Goal: Information Seeking & Learning: Learn about a topic

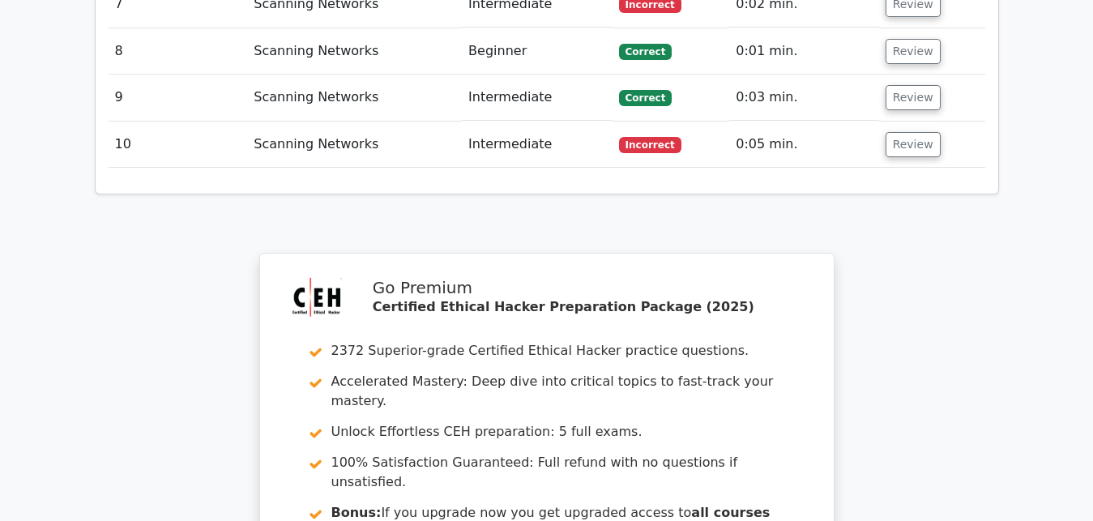
scroll to position [3401, 0]
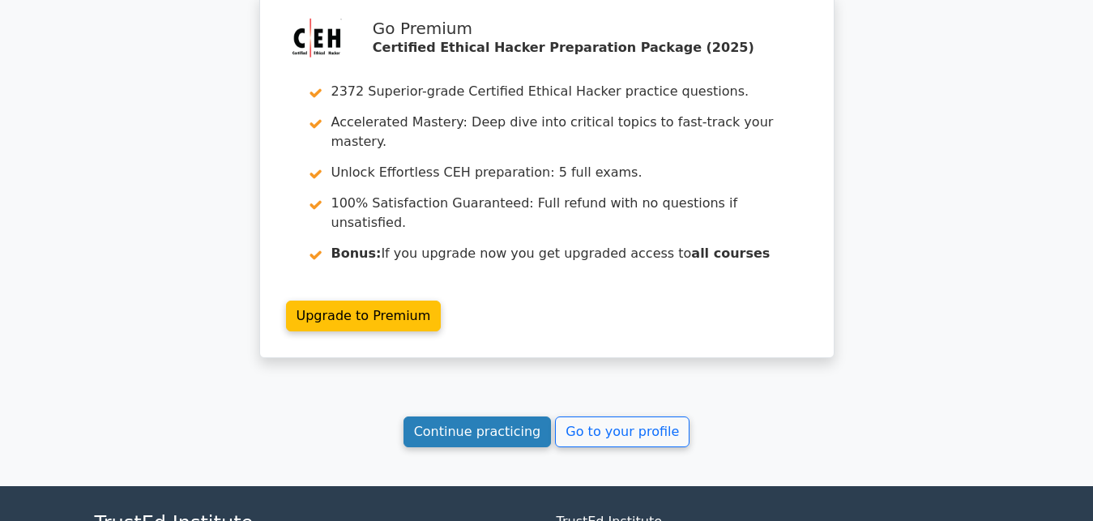
click at [530, 417] on link "Continue practicing" at bounding box center [478, 432] width 148 height 31
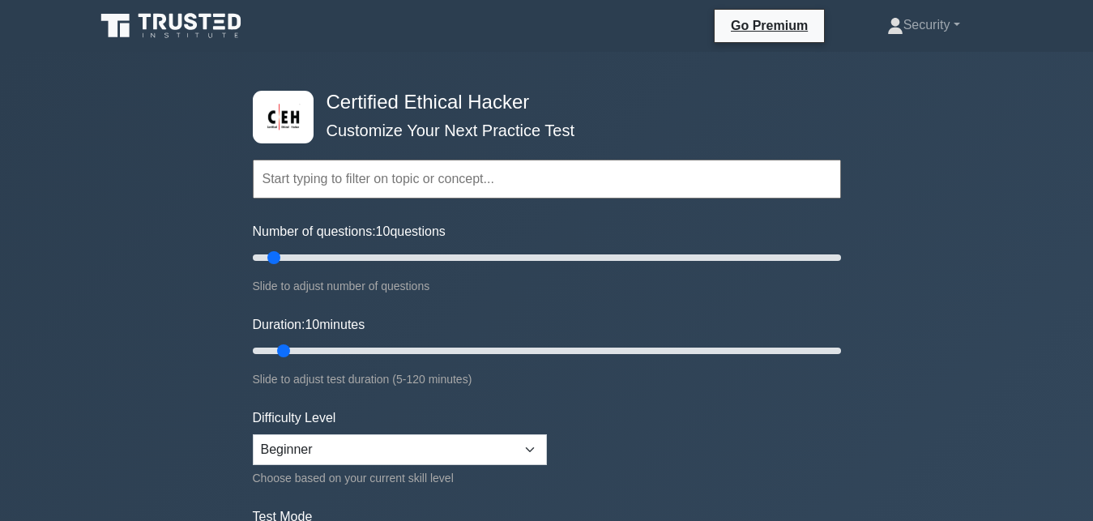
click at [326, 178] on input "text" at bounding box center [547, 179] width 588 height 39
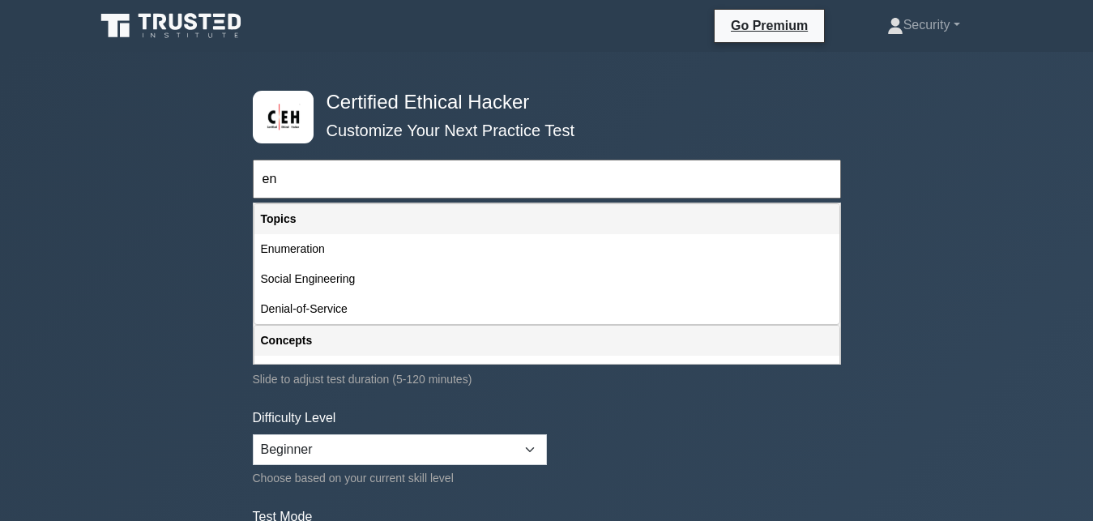
type input "e"
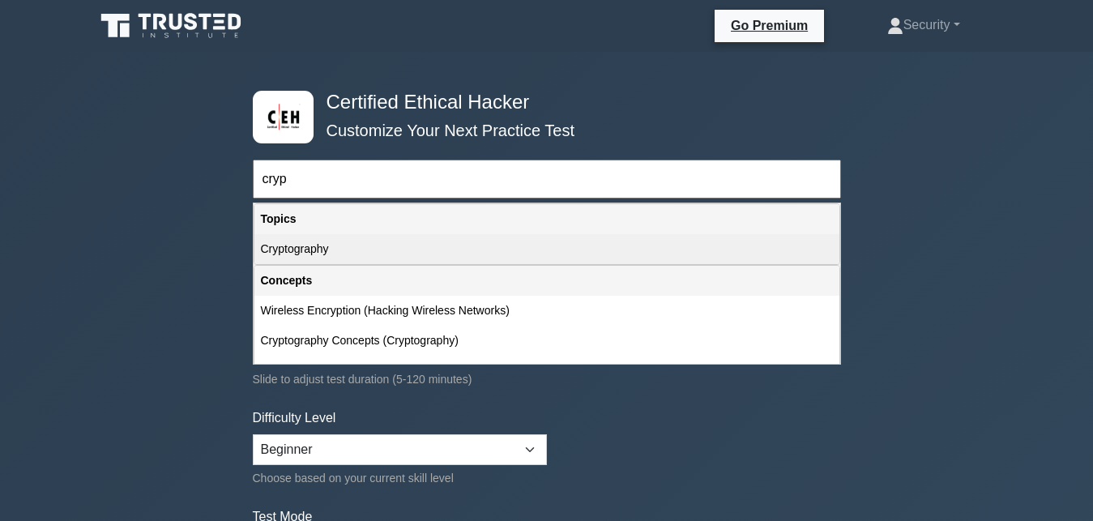
click at [316, 252] on div "Cryptography" at bounding box center [547, 249] width 585 height 30
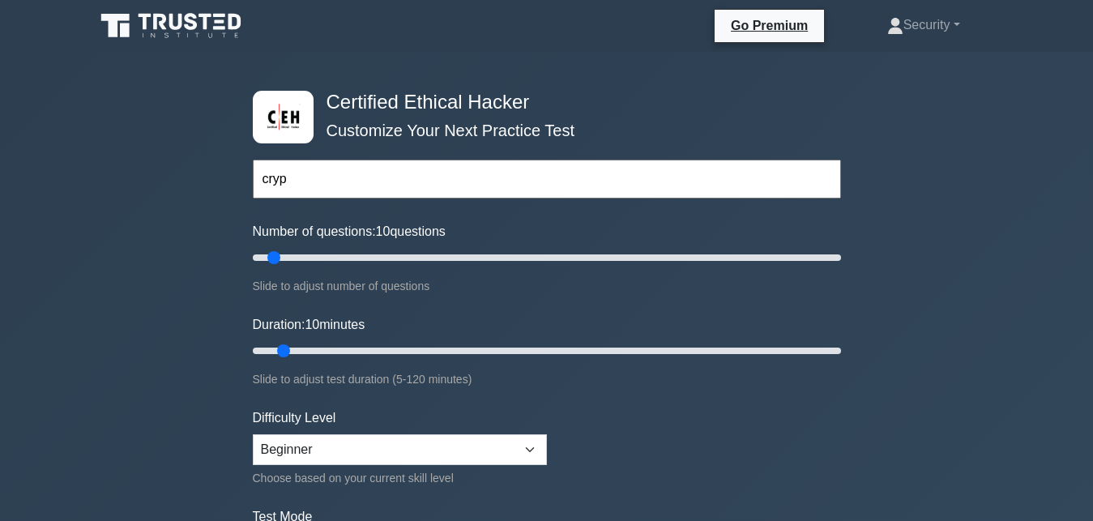
type input "Cryptography"
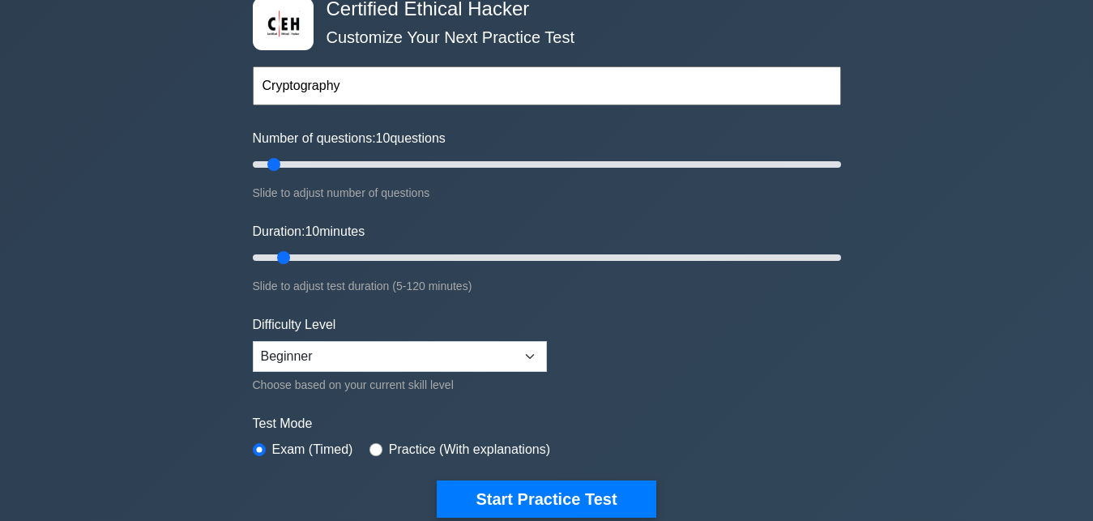
scroll to position [248, 0]
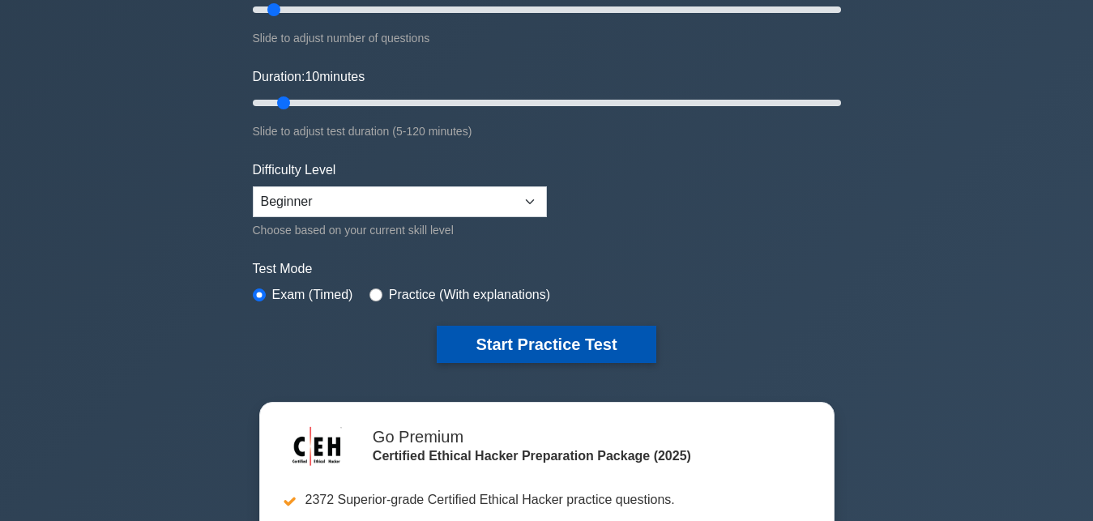
click at [565, 334] on button "Start Practice Test" at bounding box center [546, 344] width 219 height 37
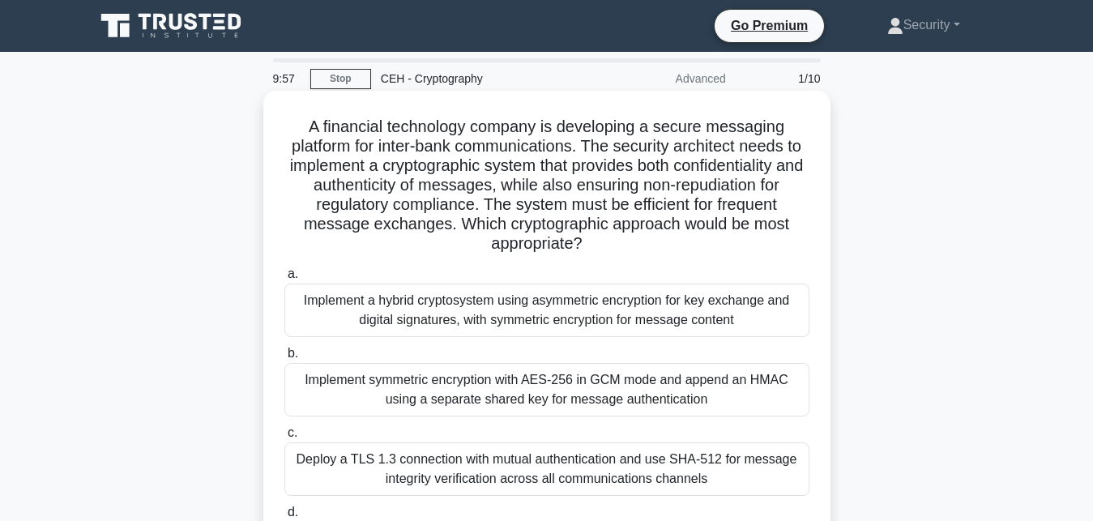
click at [507, 310] on div "Implement a hybrid cryptosystem using asymmetric encryption for key exchange an…" at bounding box center [546, 310] width 525 height 53
click at [284, 280] on input "a. Implement a hybrid cryptosystem using asymmetric encryption for key exchange…" at bounding box center [284, 274] width 0 height 11
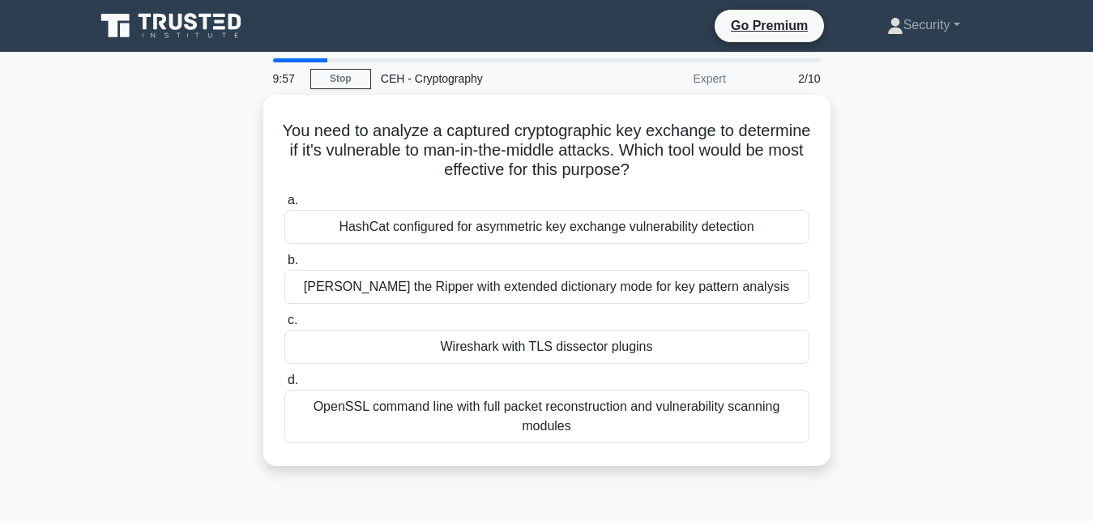
scroll to position [165, 0]
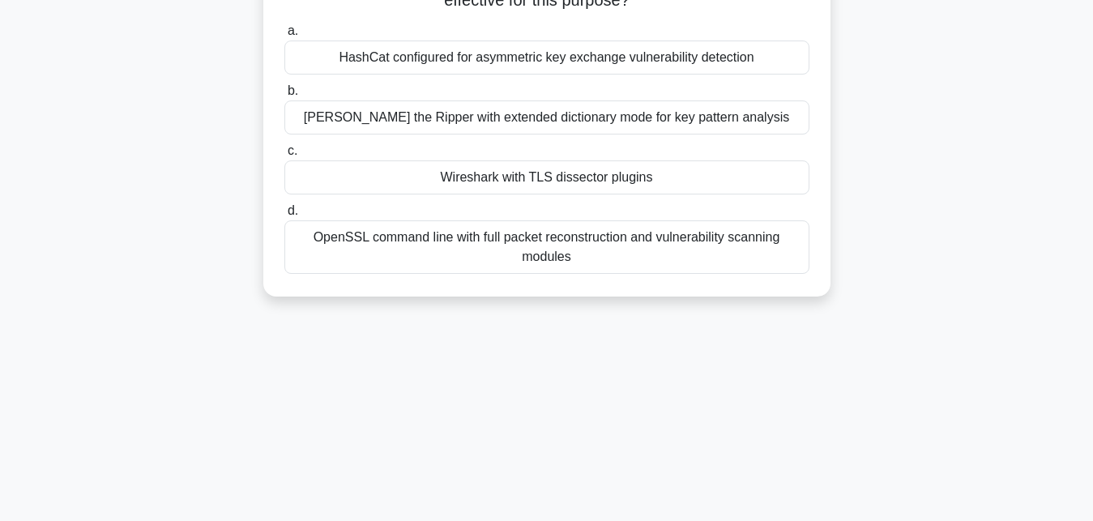
click at [468, 250] on div "OpenSSL command line with full packet reconstruction and vulnerability scanning…" at bounding box center [546, 246] width 525 height 53
click at [284, 216] on input "d. OpenSSL command line with full packet reconstruction and vulnerability scann…" at bounding box center [284, 211] width 0 height 11
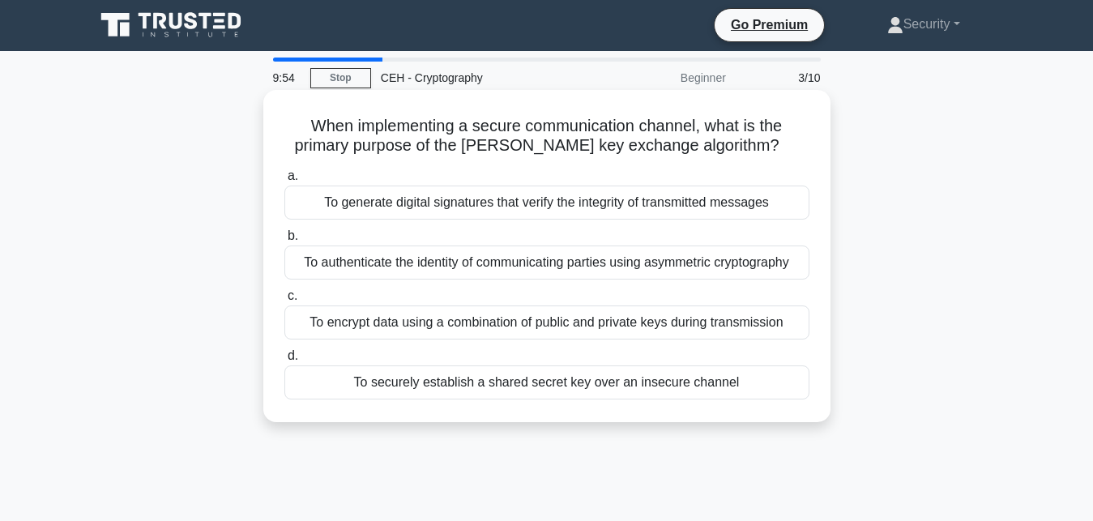
scroll to position [0, 0]
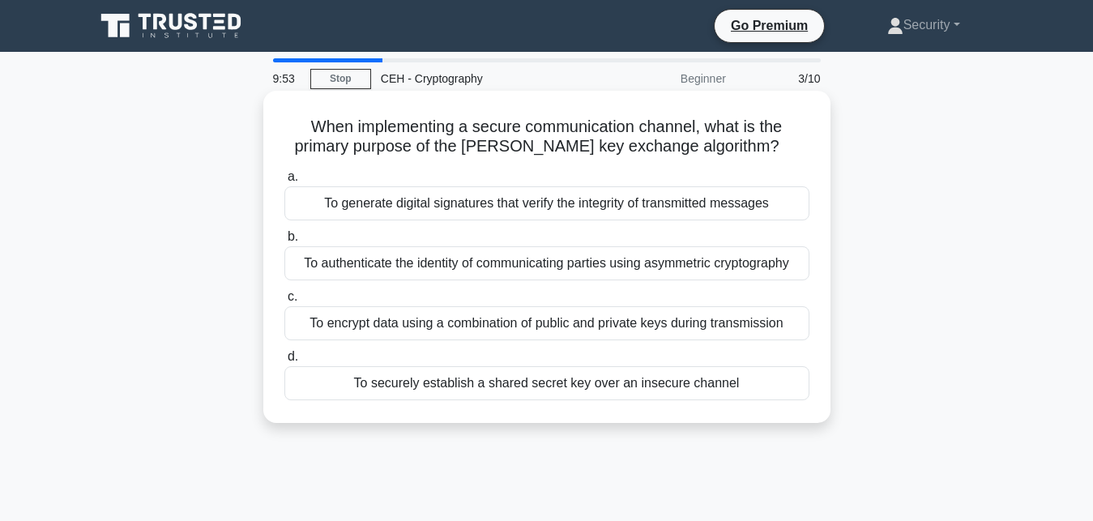
click at [472, 318] on div "To encrypt data using a combination of public and private keys during transmiss…" at bounding box center [546, 323] width 525 height 34
click at [284, 302] on input "c. To encrypt data using a combination of public and private keys during transm…" at bounding box center [284, 297] width 0 height 11
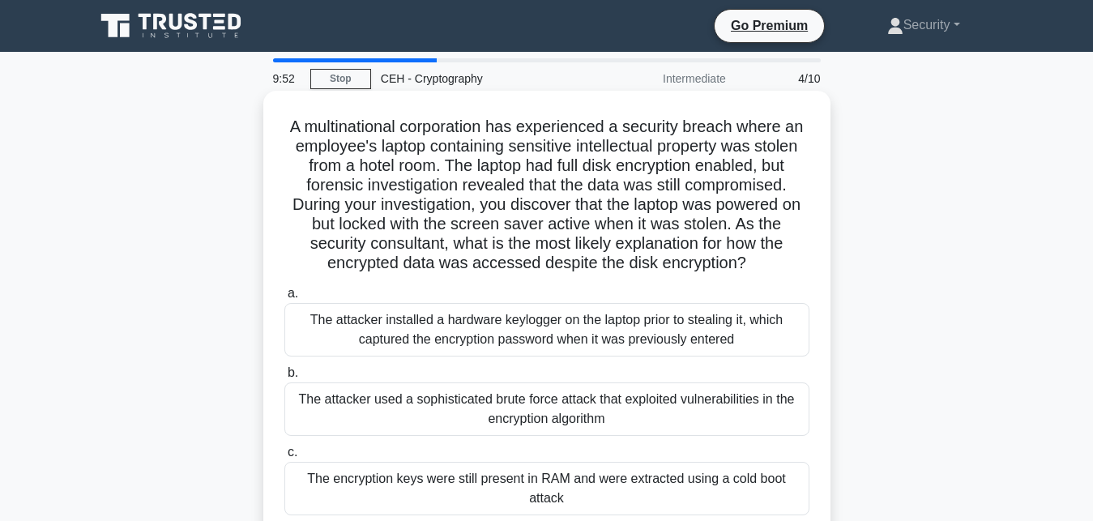
click at [468, 323] on div "The attacker installed a hardware keylogger on the laptop prior to stealing it,…" at bounding box center [546, 329] width 525 height 53
click at [284, 299] on input "a. The attacker installed a hardware keylogger on the laptop prior to stealing …" at bounding box center [284, 294] width 0 height 11
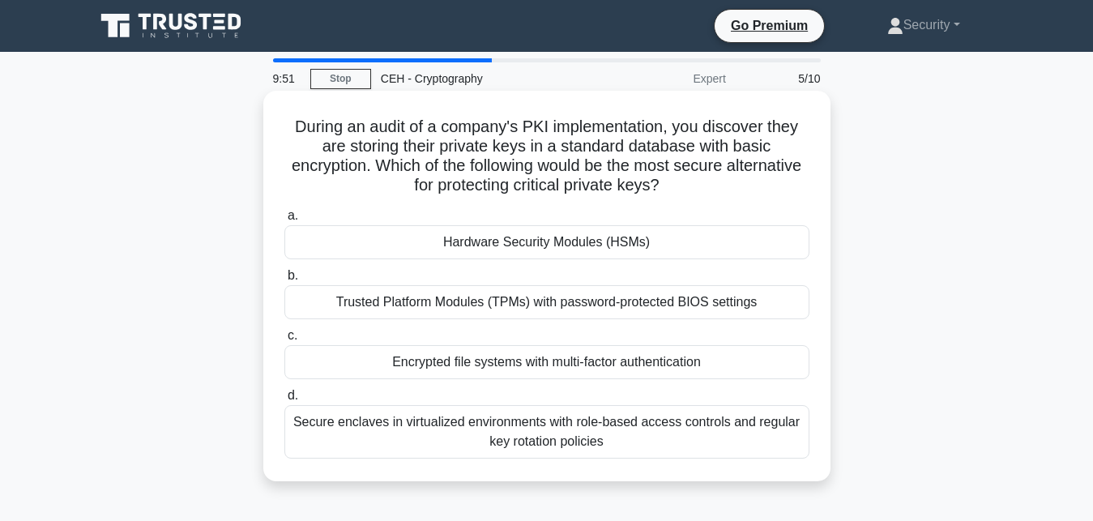
click at [468, 359] on div "Encrypted file systems with multi-factor authentication" at bounding box center [546, 362] width 525 height 34
click at [284, 341] on input "c. Encrypted file systems with multi-factor authentication" at bounding box center [284, 336] width 0 height 11
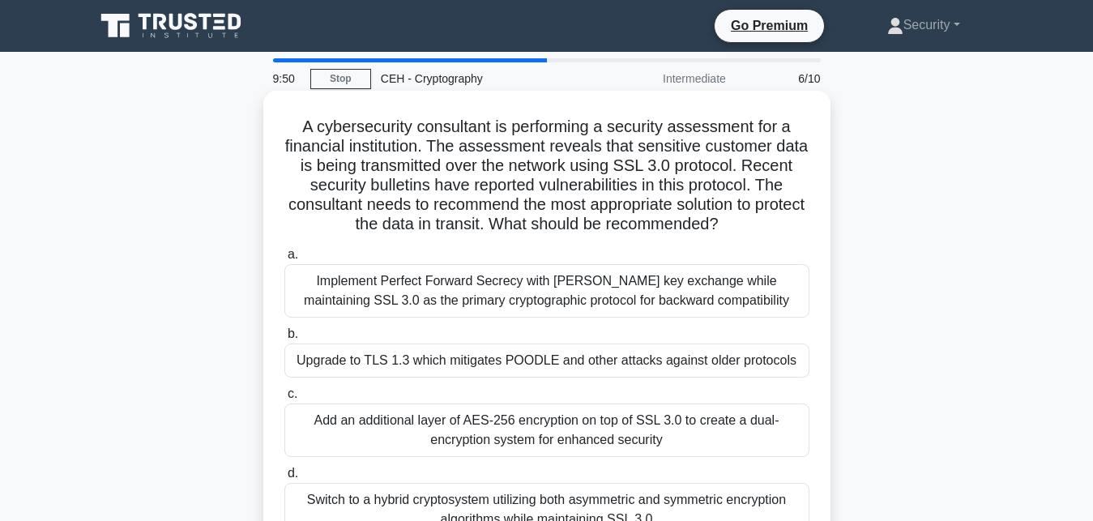
click at [463, 364] on div "Upgrade to TLS 1.3 which mitigates POODLE and other attacks against older proto…" at bounding box center [546, 361] width 525 height 34
click at [284, 340] on input "b. Upgrade to TLS 1.3 which mitigates POODLE and other attacks against older pr…" at bounding box center [284, 334] width 0 height 11
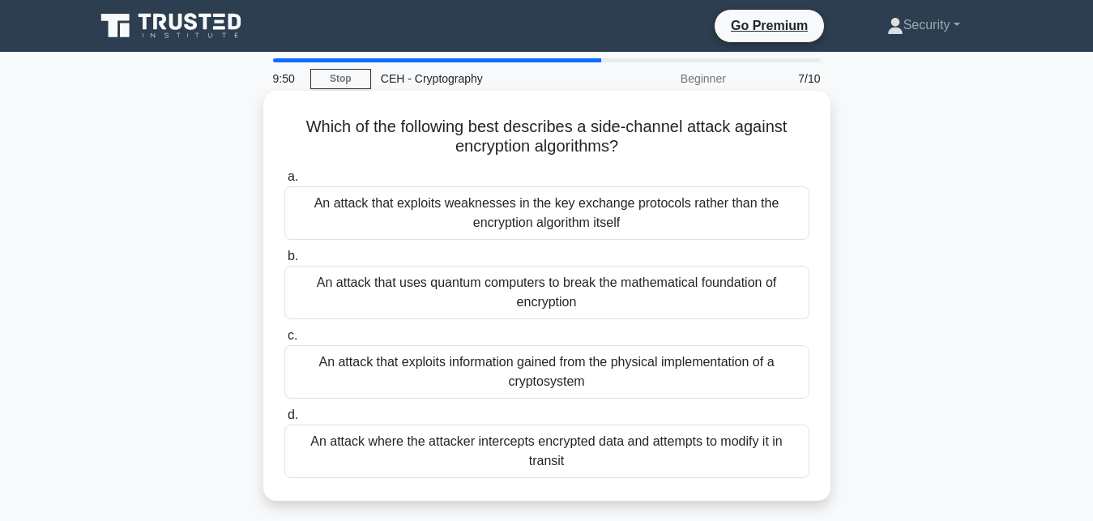
click at [463, 362] on div "An attack that exploits information gained from the physical implementation of …" at bounding box center [546, 371] width 525 height 53
click at [284, 341] on input "c. An attack that exploits information gained from the physical implementation …" at bounding box center [284, 336] width 0 height 11
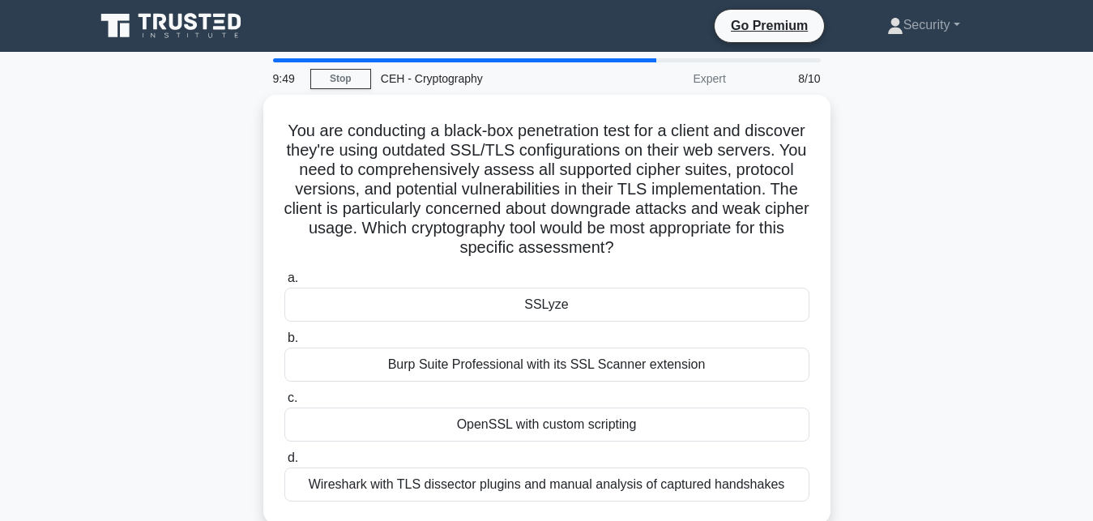
click at [463, 362] on div "Burp Suite Professional with its SSL Scanner extension" at bounding box center [546, 365] width 525 height 34
click at [284, 344] on input "b. Burp Suite Professional with its SSL Scanner extension" at bounding box center [284, 338] width 0 height 11
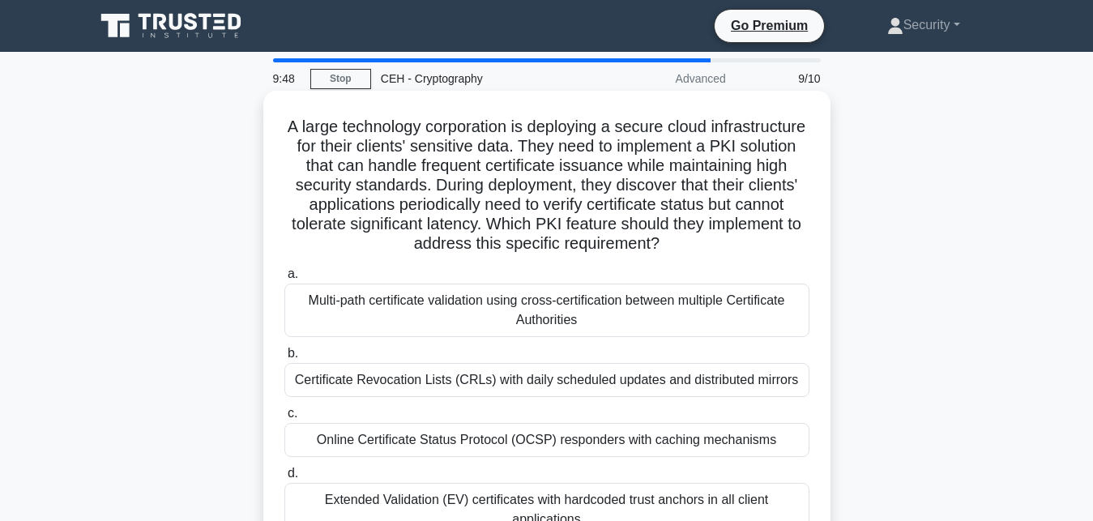
click at [458, 379] on div "Certificate Revocation Lists (CRLs) with daily scheduled updates and distribute…" at bounding box center [546, 380] width 525 height 34
click at [284, 359] on input "b. Certificate Revocation Lists (CRLs) with daily scheduled updates and distrib…" at bounding box center [284, 354] width 0 height 11
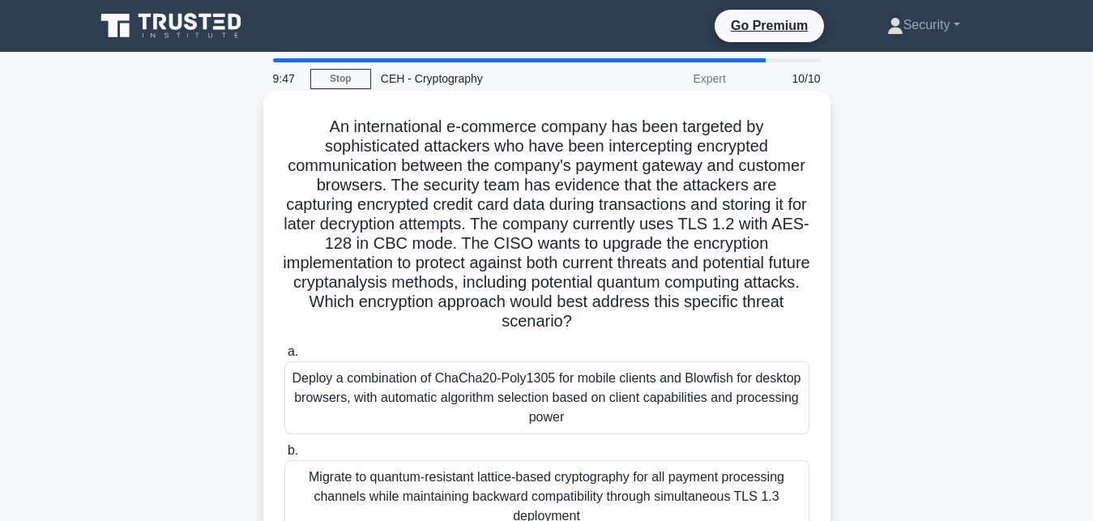
click at [460, 375] on div "Deploy a combination of ChaCha20-Poly1305 for mobile clients and Blowfish for d…" at bounding box center [546, 397] width 525 height 73
click at [284, 357] on input "a. Deploy a combination of ChaCha20-Poly1305 for mobile clients and Blowfish fo…" at bounding box center [284, 352] width 0 height 11
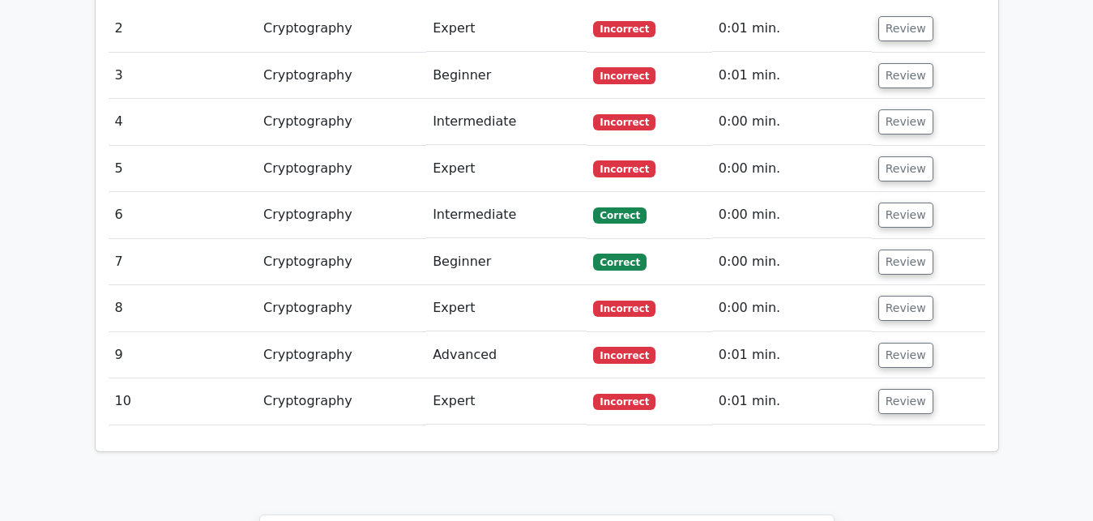
scroll to position [2974, 0]
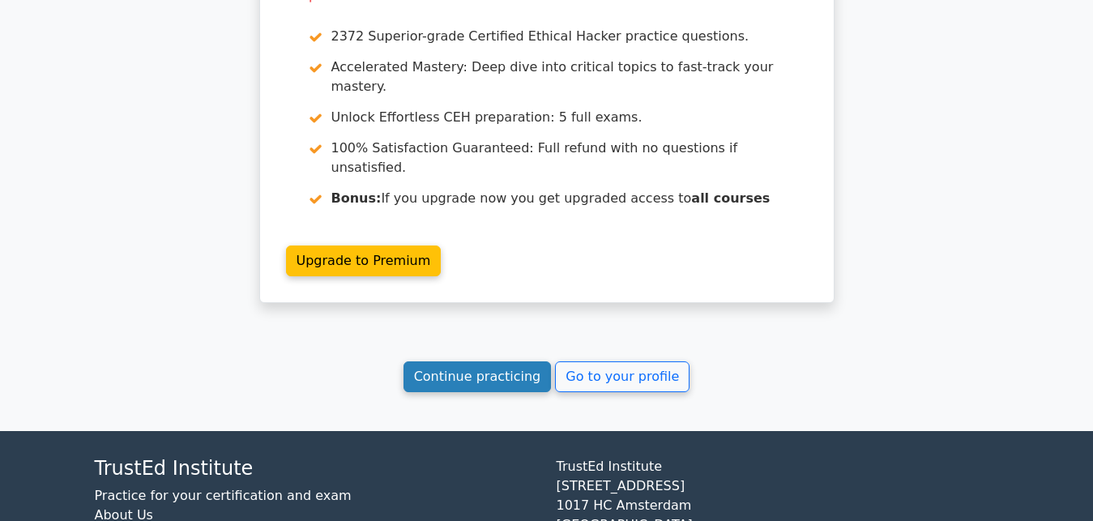
click at [486, 361] on link "Continue practicing" at bounding box center [478, 376] width 148 height 31
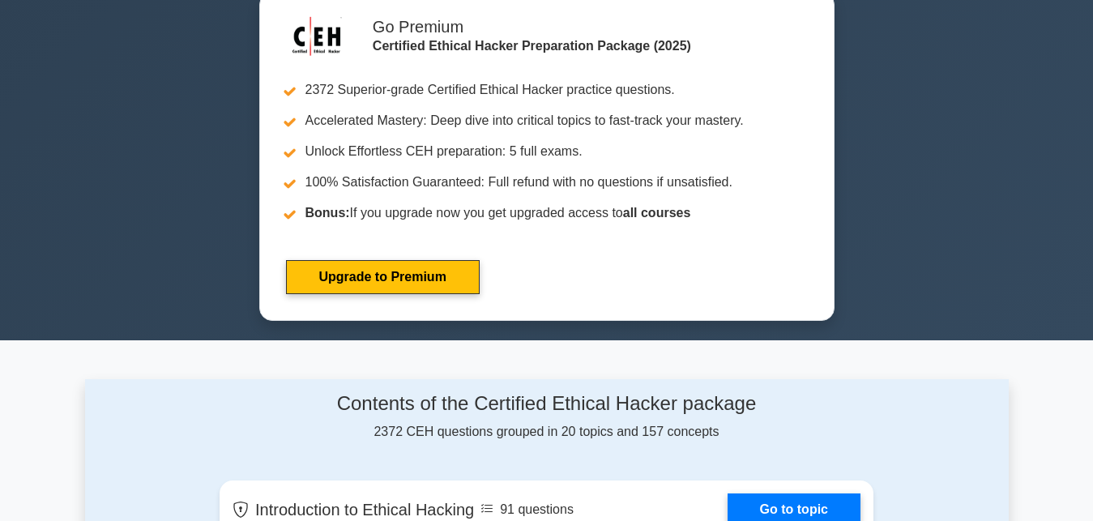
scroll to position [661, 0]
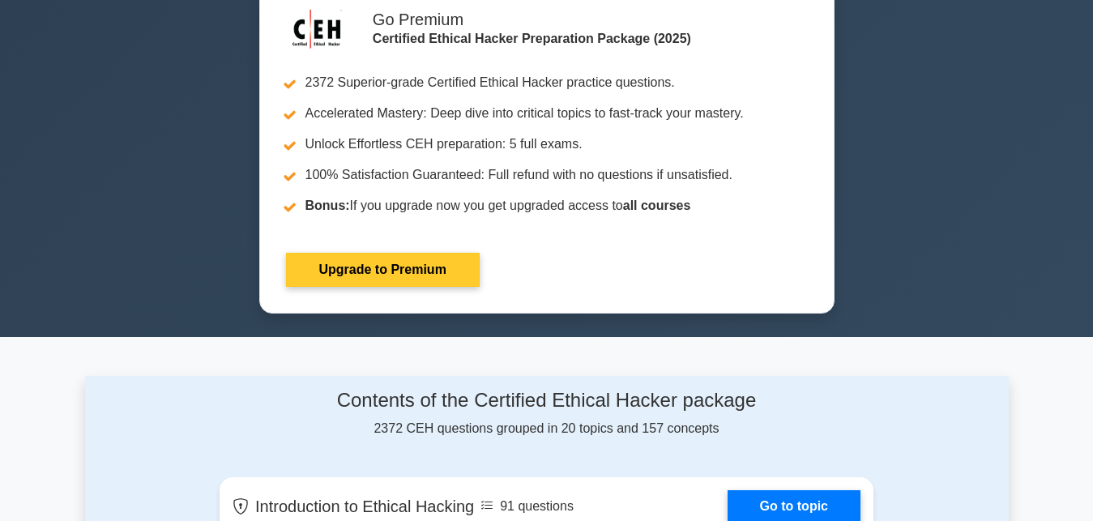
click at [400, 269] on link "Upgrade to Premium" at bounding box center [383, 270] width 194 height 34
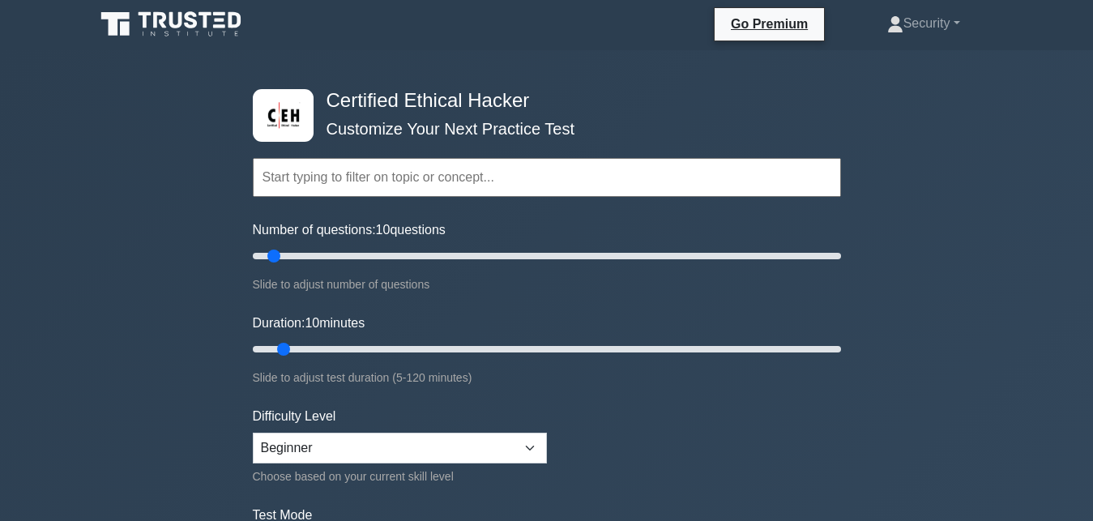
scroll to position [0, 0]
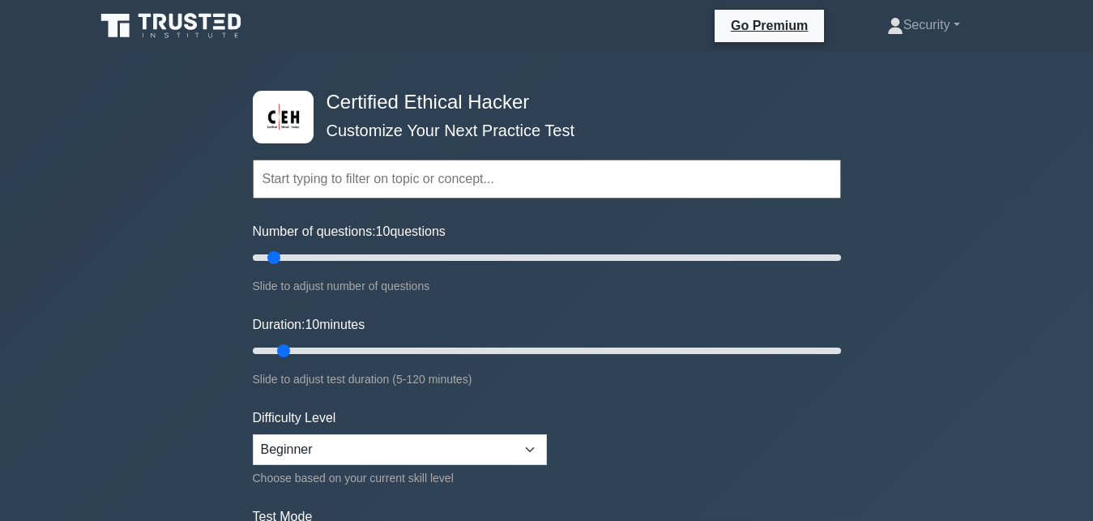
click at [307, 177] on input "text" at bounding box center [547, 179] width 588 height 39
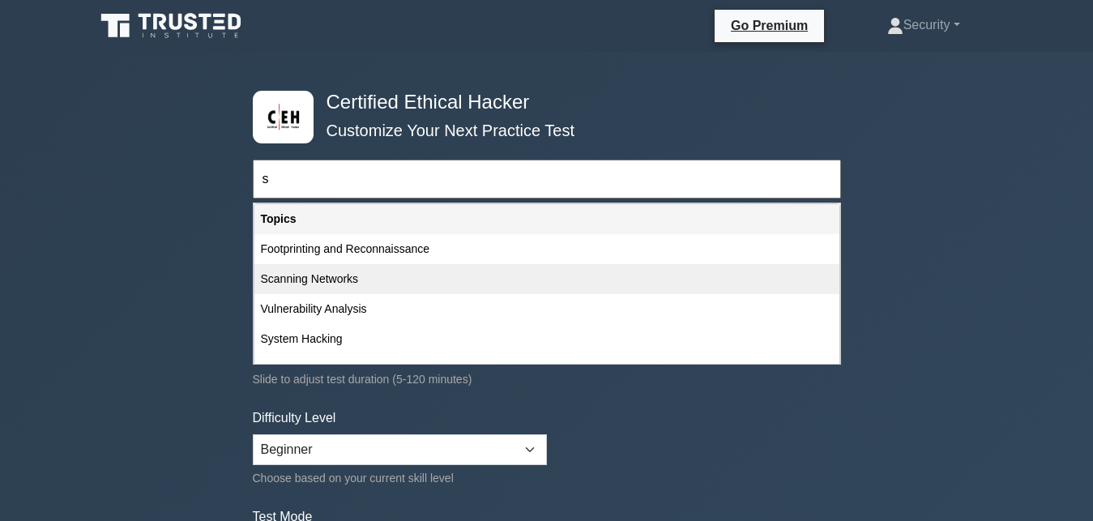
click at [334, 284] on div "Scanning Networks" at bounding box center [547, 279] width 585 height 30
type input "Scanning Networks"
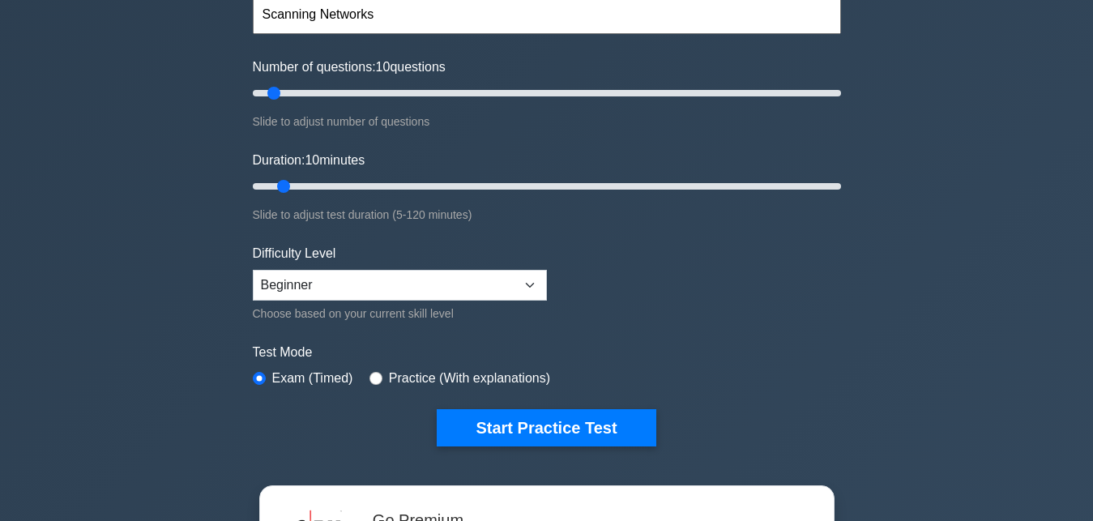
scroll to position [165, 0]
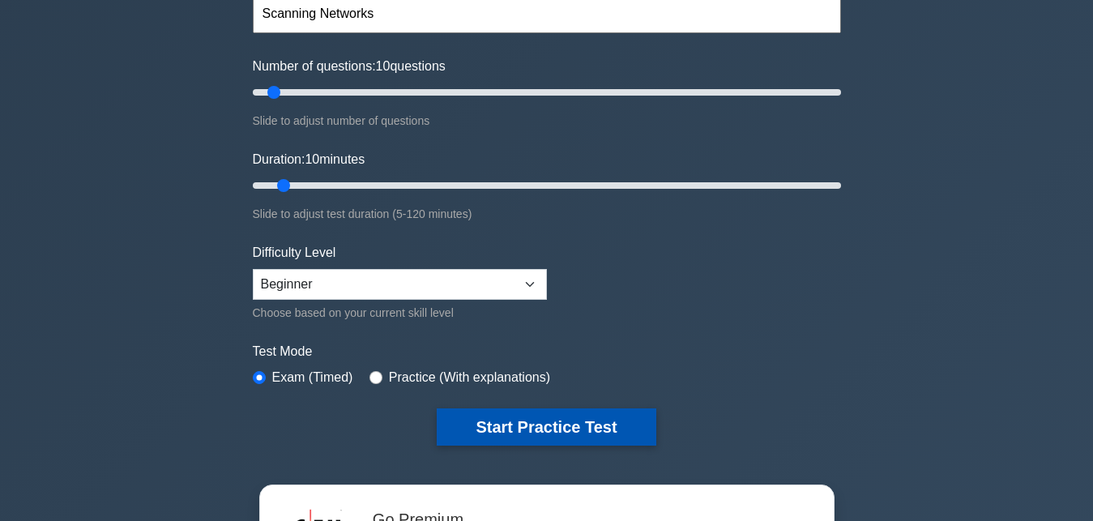
click at [507, 418] on button "Start Practice Test" at bounding box center [546, 427] width 219 height 37
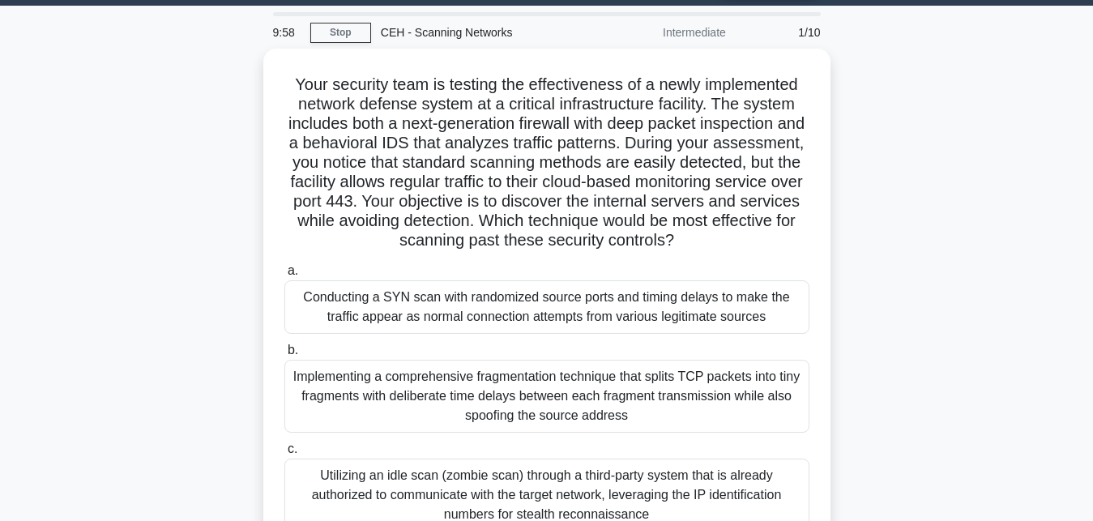
scroll to position [83, 0]
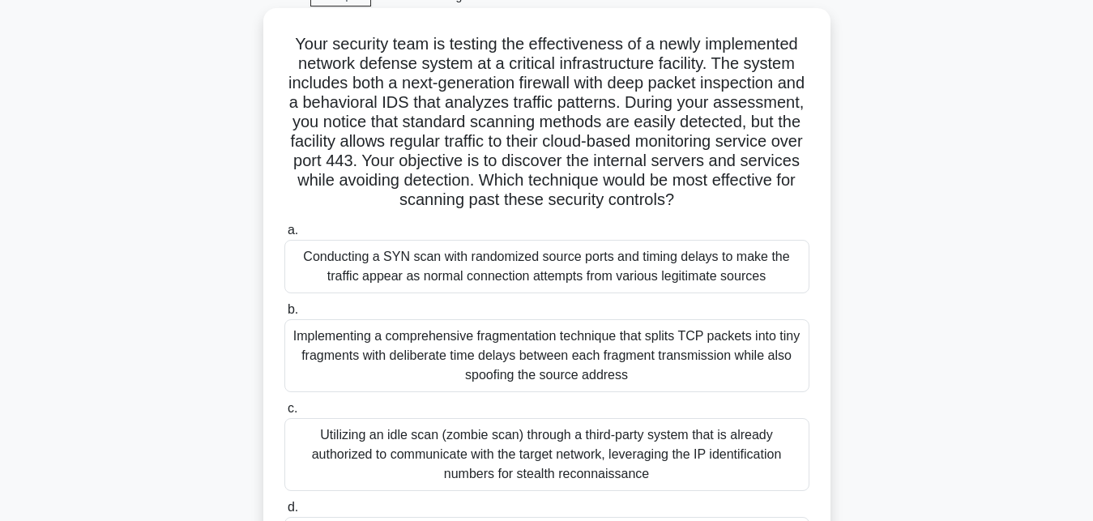
click at [527, 379] on div "Implementing a comprehensive fragmentation technique that splits TCP packets in…" at bounding box center [546, 355] width 525 height 73
click at [284, 315] on input "b. Implementing a comprehensive fragmentation technique that splits TCP packets…" at bounding box center [284, 310] width 0 height 11
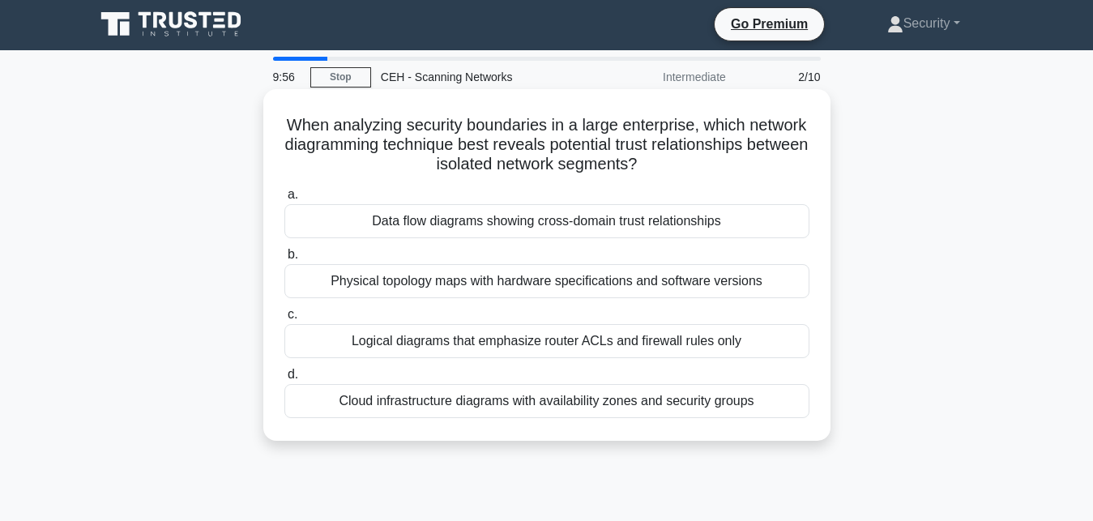
scroll to position [0, 0]
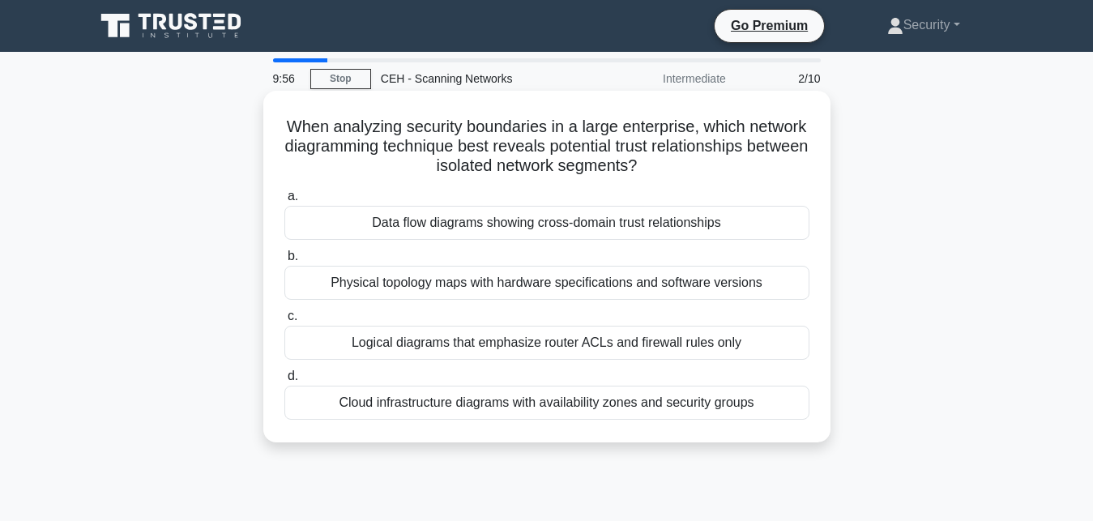
click at [507, 338] on div "Logical diagrams that emphasize router ACLs and firewall rules only" at bounding box center [546, 343] width 525 height 34
click at [284, 322] on input "c. Logical diagrams that emphasize router ACLs and firewall rules only" at bounding box center [284, 316] width 0 height 11
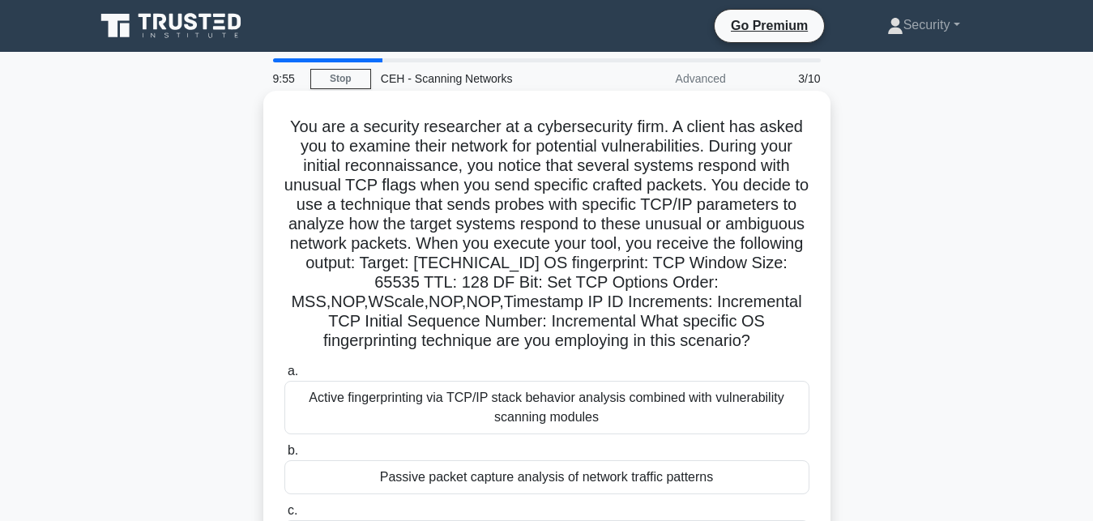
click at [488, 396] on div "Active fingerprinting via TCP/IP stack behavior analysis combined with vulnerab…" at bounding box center [546, 407] width 525 height 53
click at [284, 377] on input "a. Active fingerprinting via TCP/IP stack behavior analysis combined with vulne…" at bounding box center [284, 371] width 0 height 11
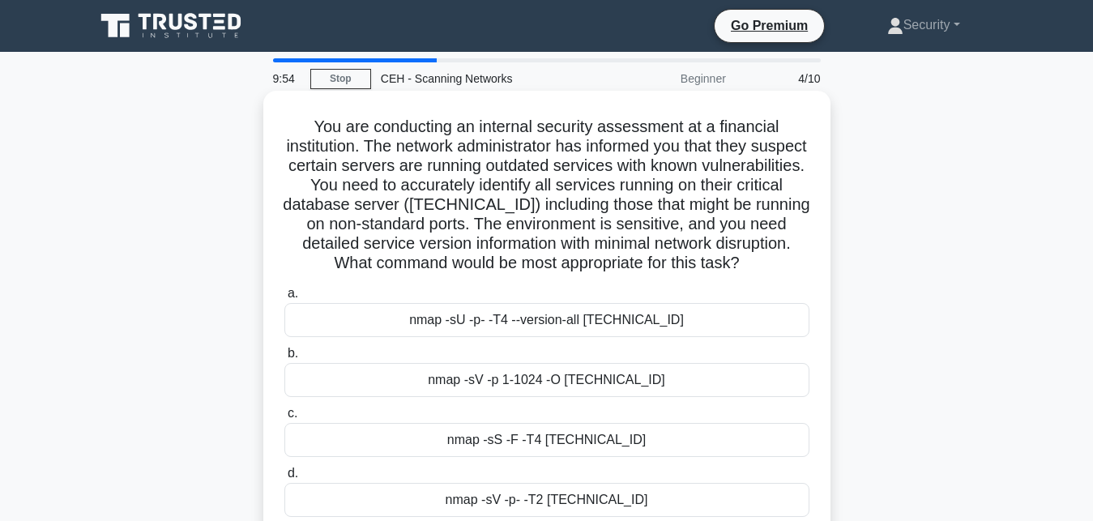
click at [495, 387] on div "nmap -sV -p 1-1024 -O 10.0.0.15" at bounding box center [546, 380] width 525 height 34
click at [284, 359] on input "b. nmap -sV -p 1-1024 -O 10.0.0.15" at bounding box center [284, 354] width 0 height 11
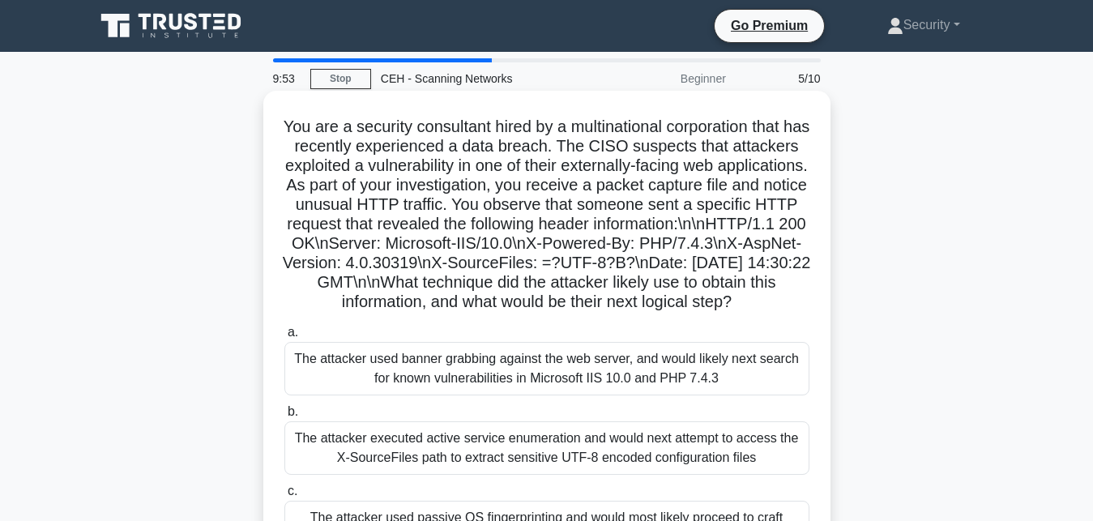
click at [498, 387] on div "The attacker used banner grabbing against the web server, and would likely next…" at bounding box center [546, 368] width 525 height 53
click at [284, 338] on input "a. The attacker used banner grabbing against the web server, and would likely n…" at bounding box center [284, 332] width 0 height 11
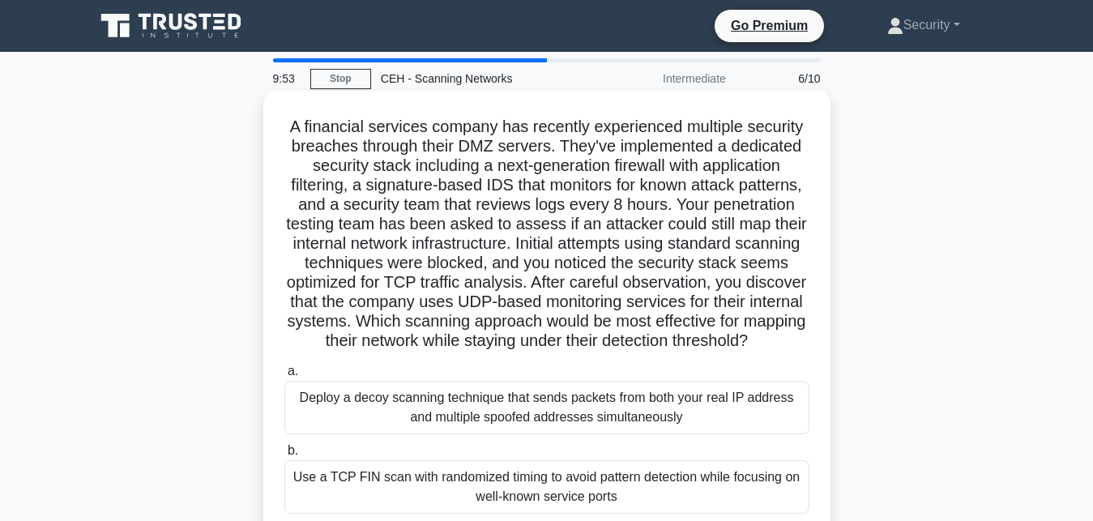
click at [493, 422] on div "Deploy a decoy scanning technique that sends packets from both your real IP add…" at bounding box center [546, 407] width 525 height 53
click at [284, 377] on input "a. Deploy a decoy scanning technique that sends packets from both your real IP …" at bounding box center [284, 371] width 0 height 11
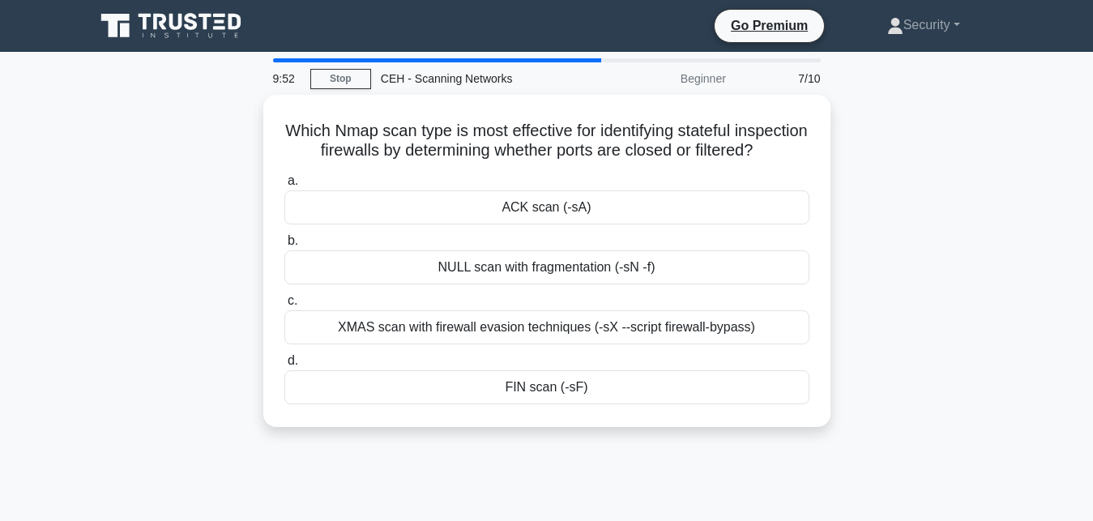
click at [496, 418] on div "Which Nmap scan type is most effective for identifying stateful inspection fire…" at bounding box center [546, 261] width 567 height 332
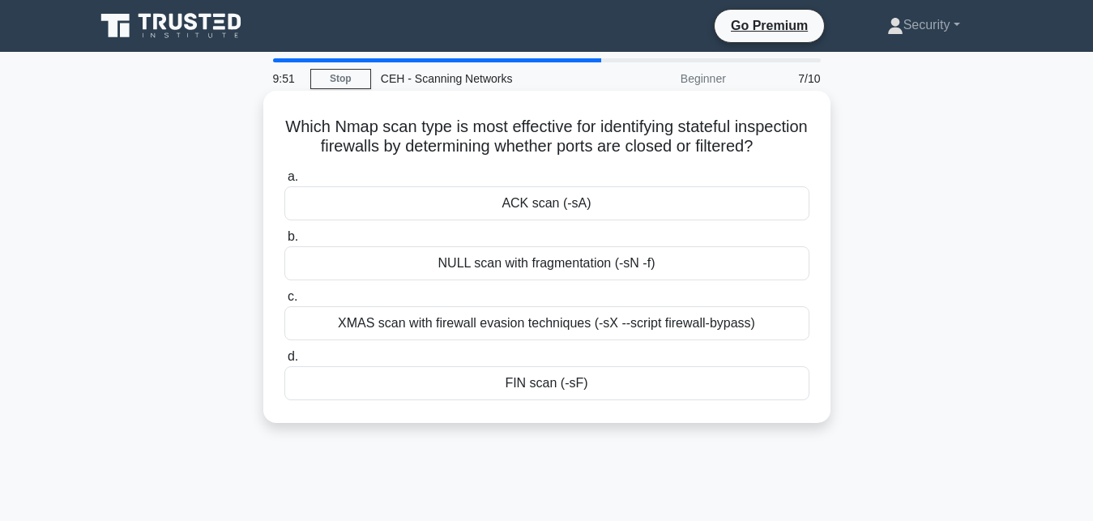
click at [506, 386] on div "FIN scan (-sF)" at bounding box center [546, 383] width 525 height 34
click at [284, 362] on input "d. FIN scan (-sF)" at bounding box center [284, 357] width 0 height 11
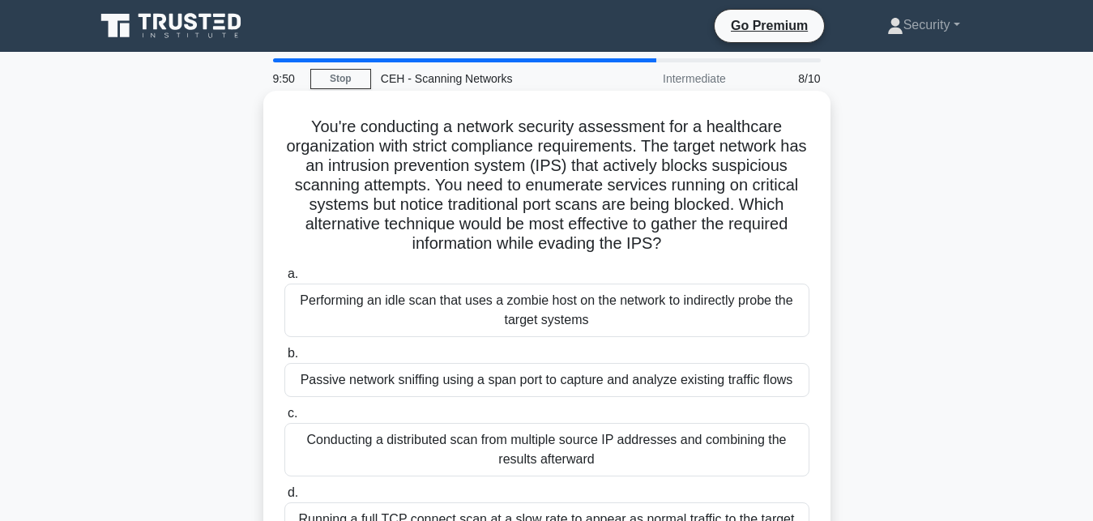
click at [502, 390] on div "Passive network sniffing using a span port to capture and analyze existing traf…" at bounding box center [546, 380] width 525 height 34
click at [284, 359] on input "b. Passive network sniffing using a span port to capture and analyze existing t…" at bounding box center [284, 354] width 0 height 11
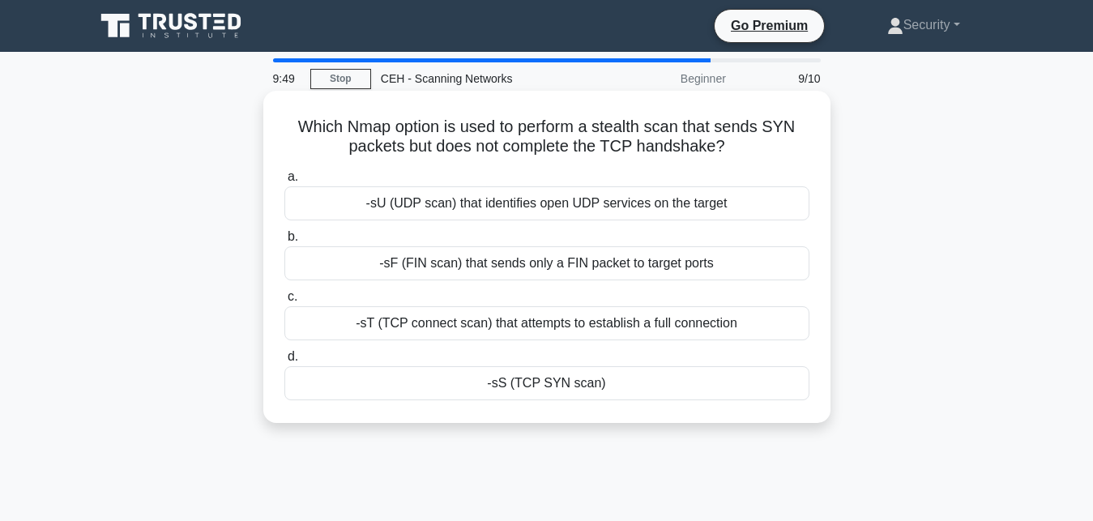
click at [490, 336] on div "-sT (TCP connect scan) that attempts to establish a full connection" at bounding box center [546, 323] width 525 height 34
click at [284, 302] on input "c. -sT (TCP connect scan) that attempts to establish a full connection" at bounding box center [284, 297] width 0 height 11
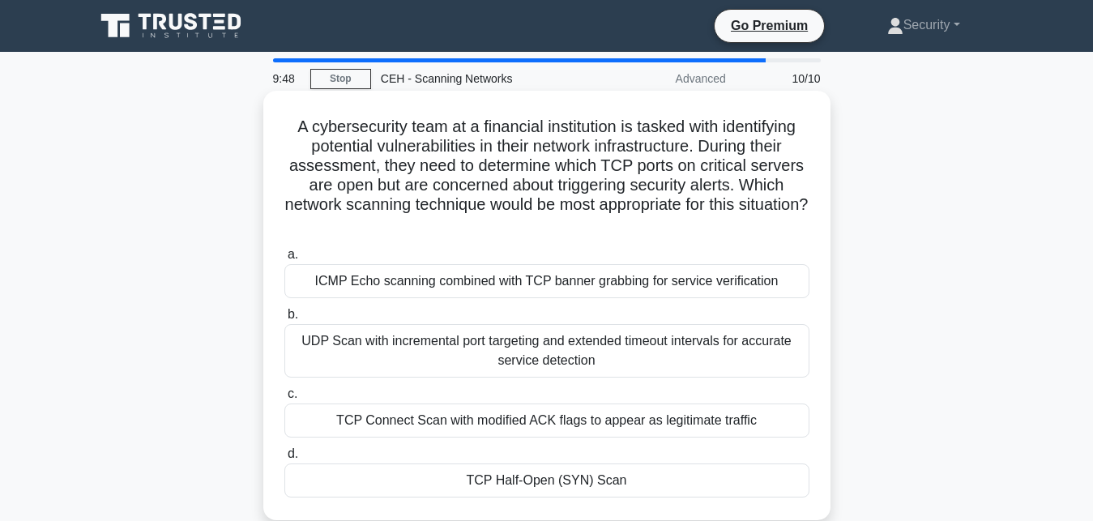
click at [489, 336] on div "UDP Scan with incremental port targeting and extended timeout intervals for acc…" at bounding box center [546, 350] width 525 height 53
click at [284, 320] on input "b. UDP Scan with incremental port targeting and extended timeout intervals for …" at bounding box center [284, 315] width 0 height 11
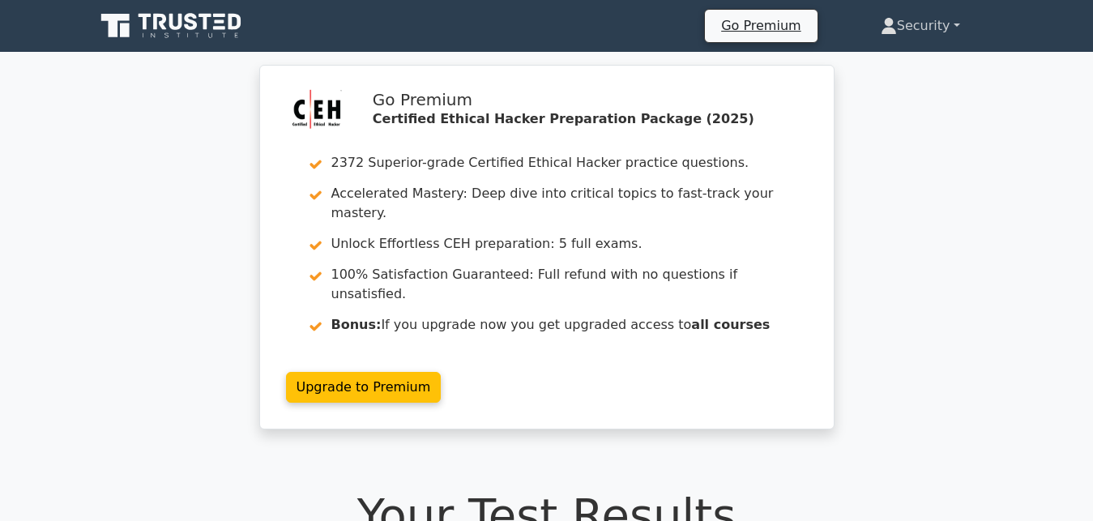
click at [952, 31] on link "Security" at bounding box center [920, 26] width 157 height 32
click at [874, 66] on link "Profile" at bounding box center [907, 64] width 128 height 26
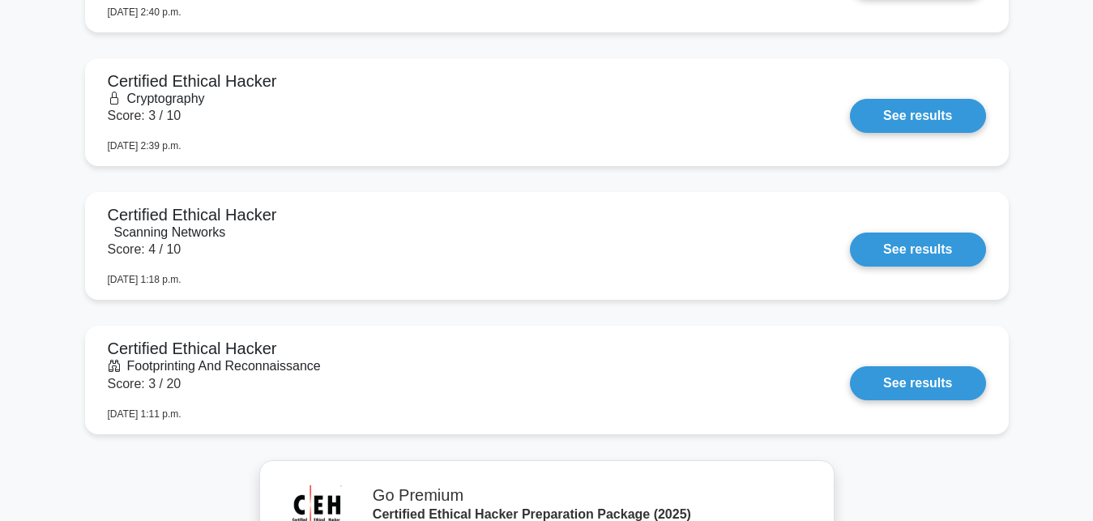
scroll to position [1405, 0]
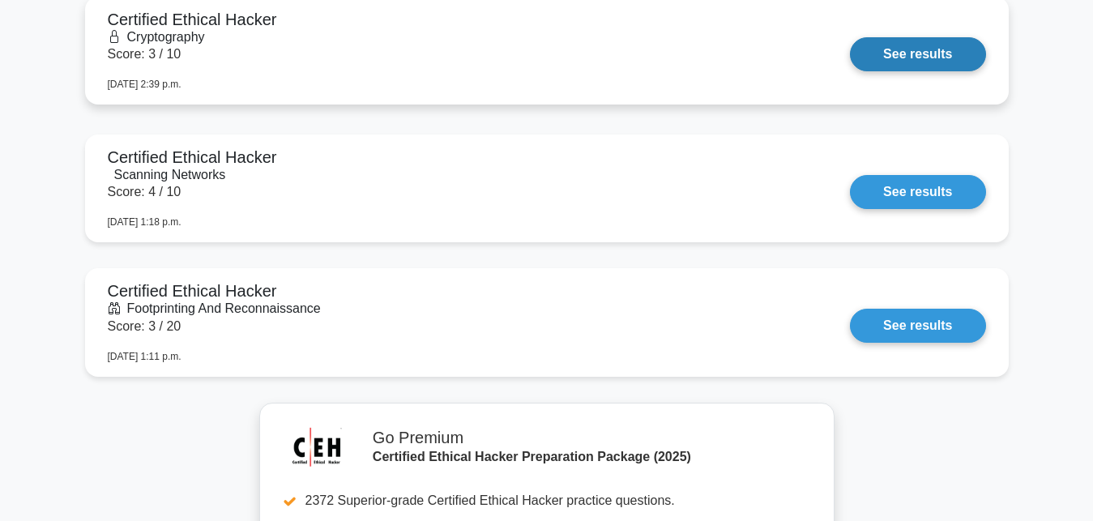
click at [911, 52] on link "See results" at bounding box center [917, 54] width 135 height 34
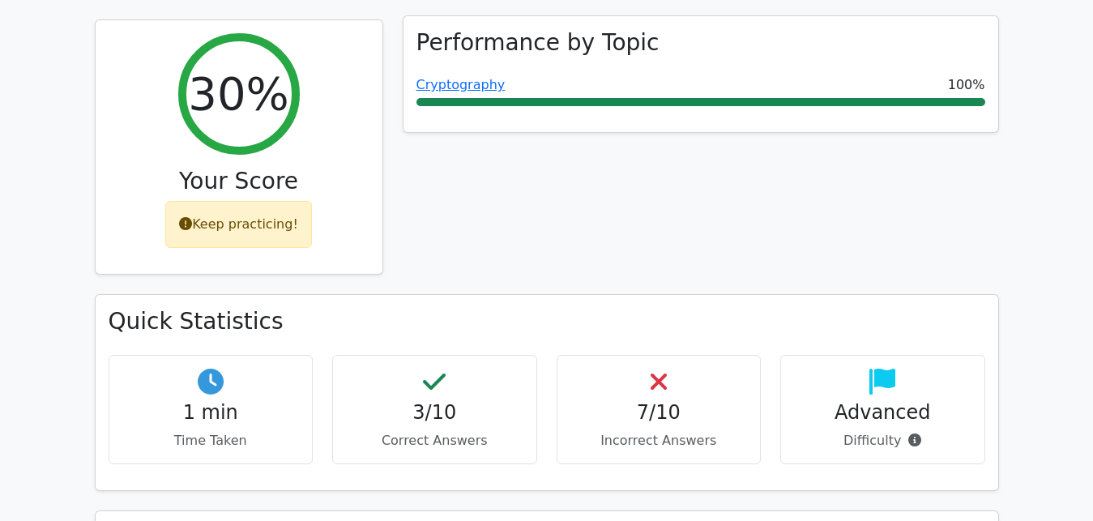
scroll to position [579, 0]
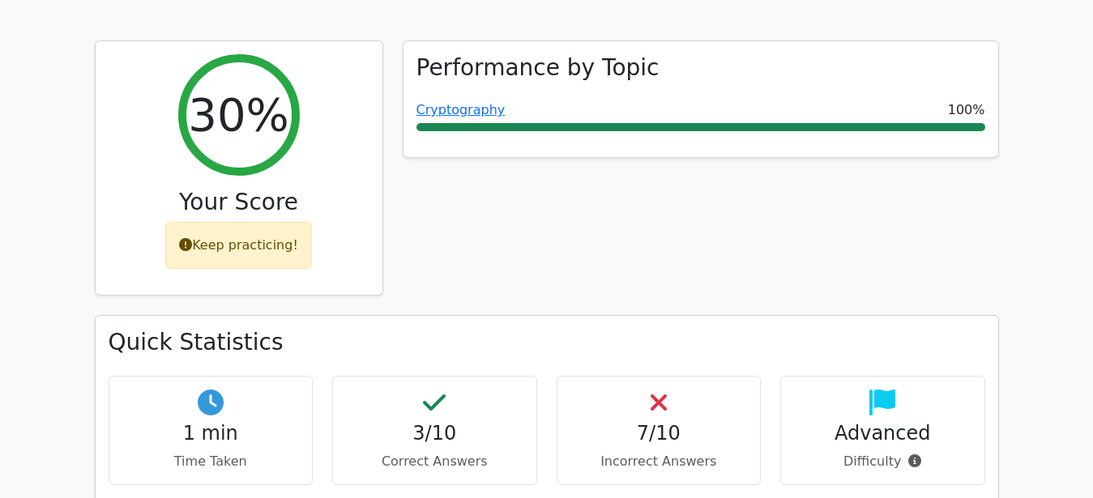
click at [805, 178] on div "Performance by Topic Cryptography 100%" at bounding box center [701, 179] width 616 height 276
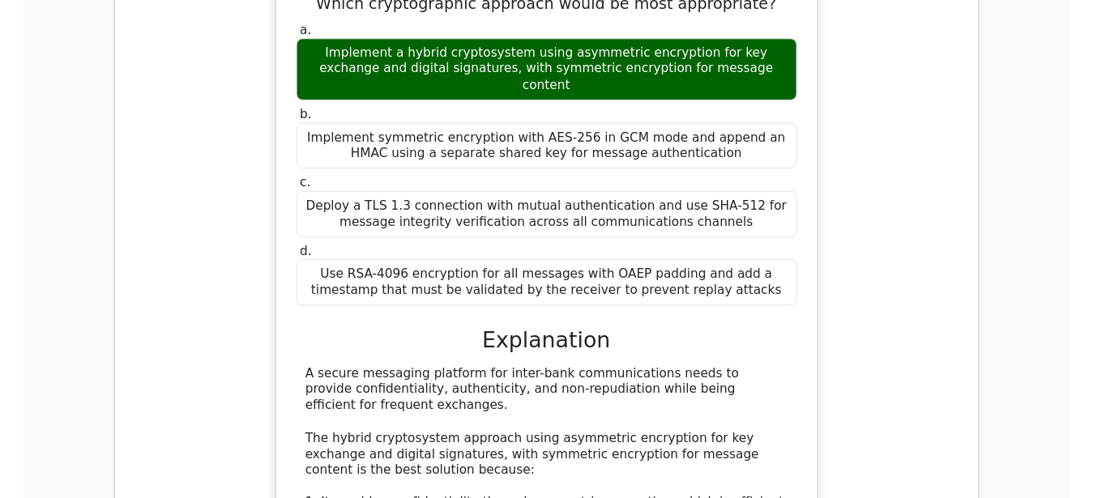
scroll to position [1571, 0]
